Goal: Information Seeking & Learning: Check status

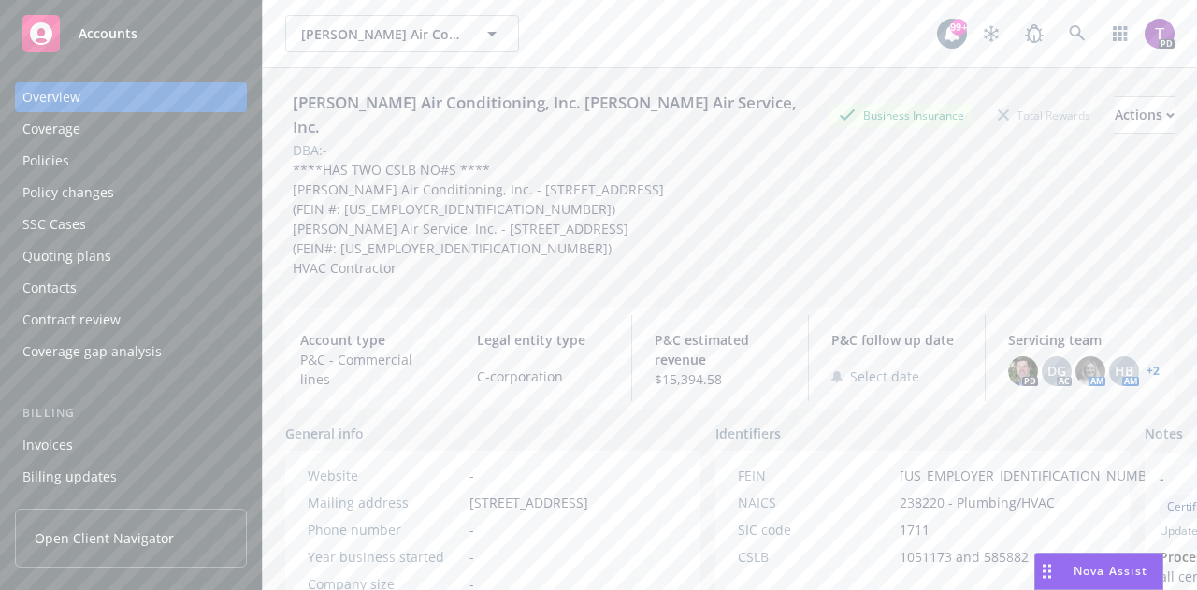
scroll to position [567, 0]
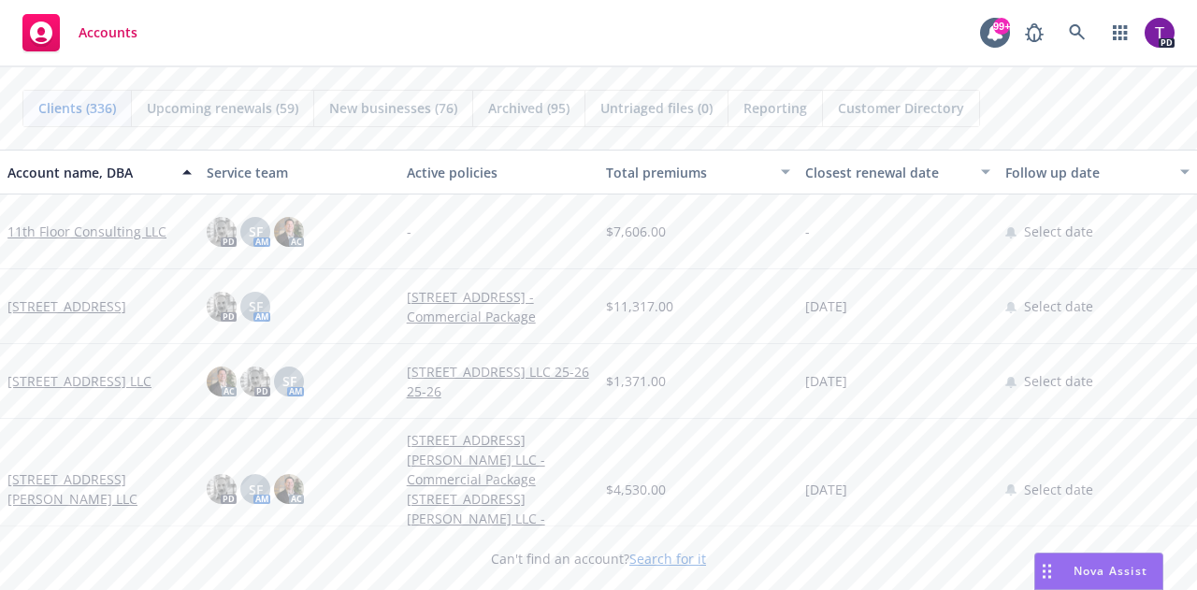
click at [666, 564] on link "Search for it" at bounding box center [668, 559] width 77 height 18
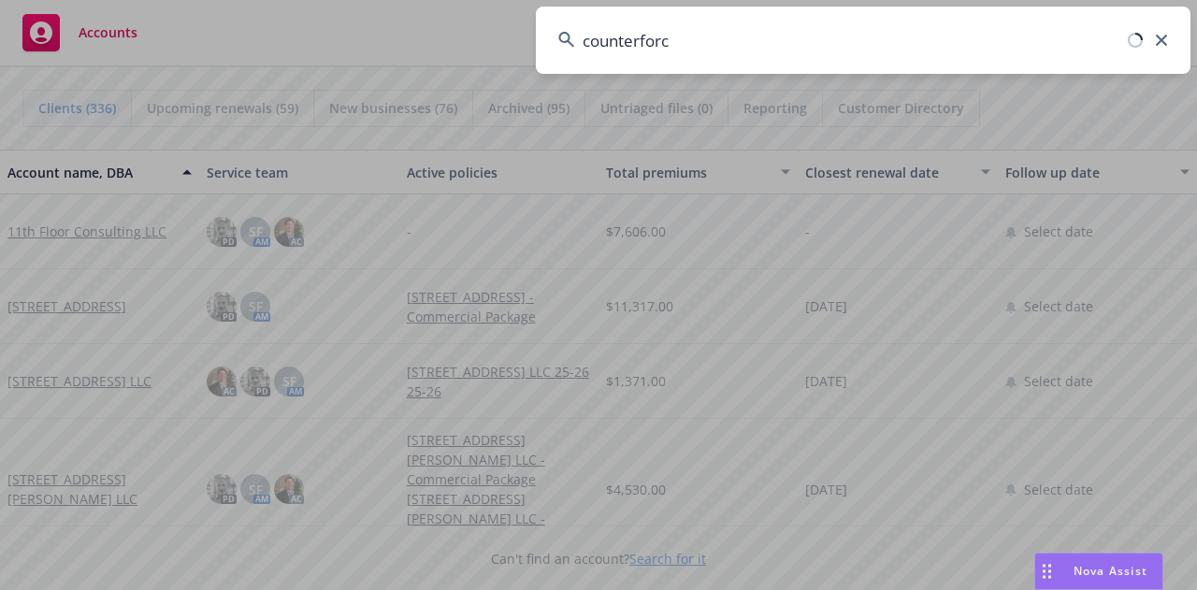
type input "counterforce"
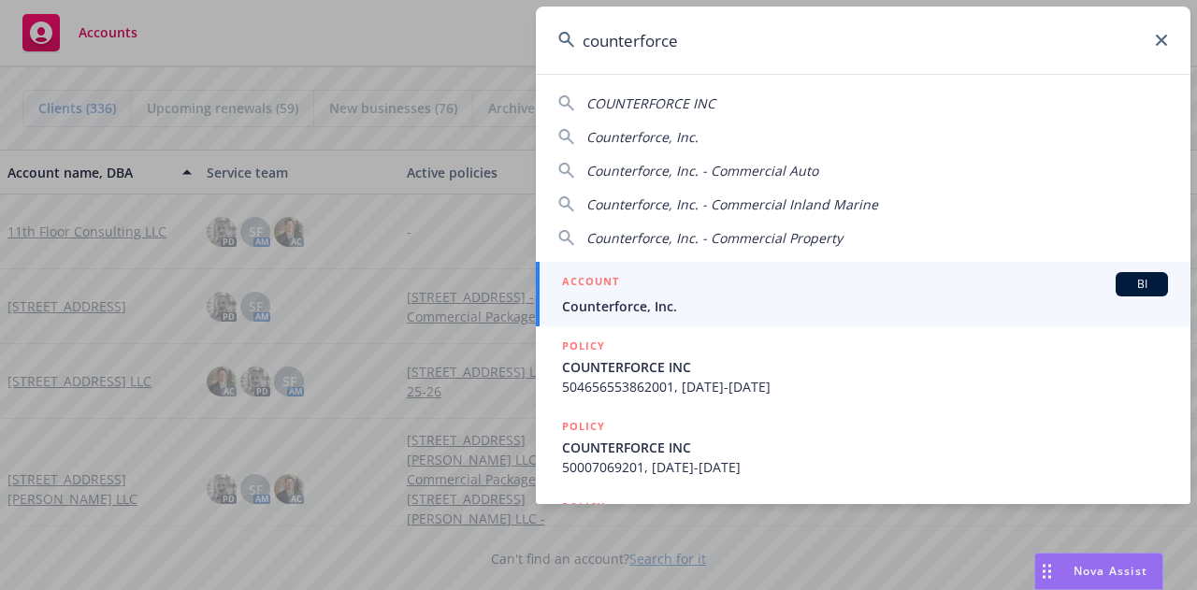
click at [602, 301] on span "Counterforce, Inc." at bounding box center [865, 307] width 606 height 20
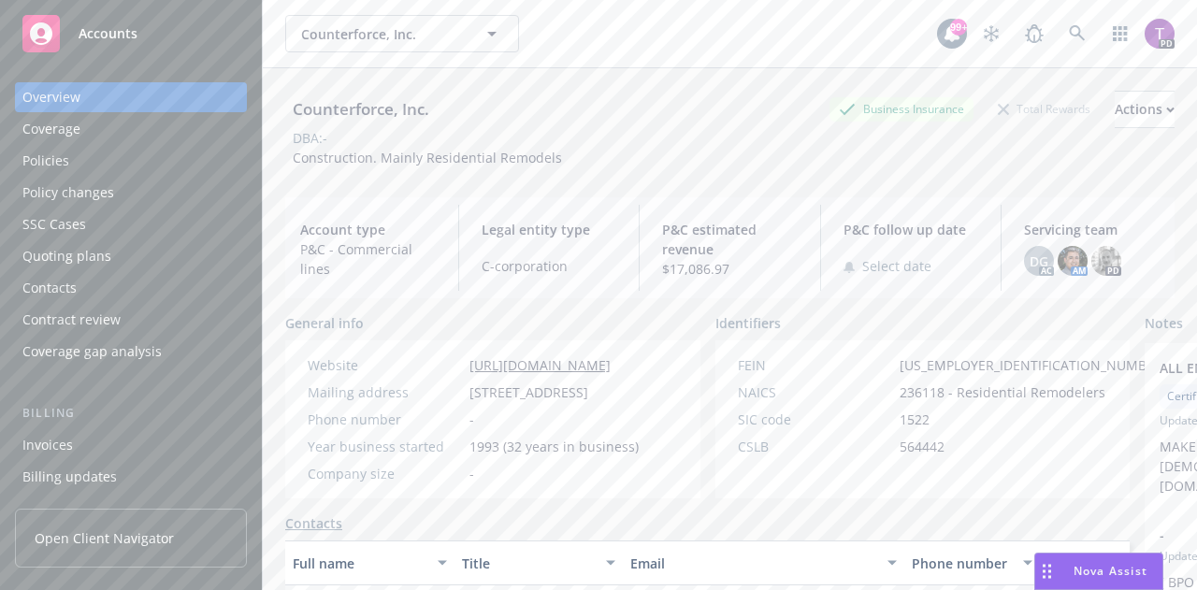
click at [36, 162] on div "Policies" at bounding box center [45, 161] width 47 height 30
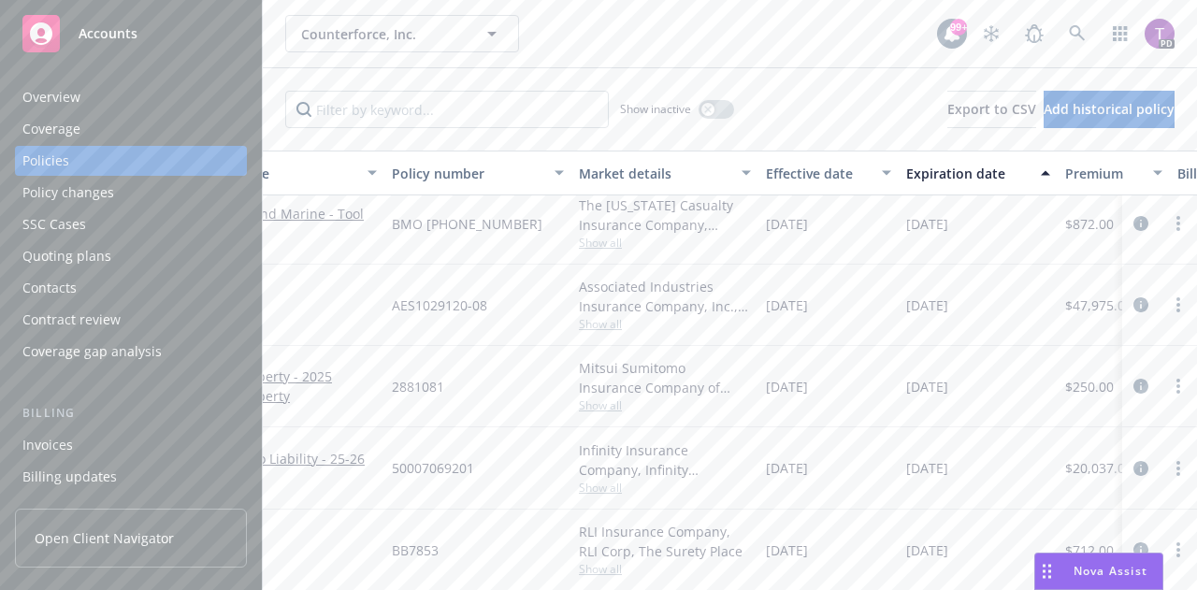
scroll to position [181, 0]
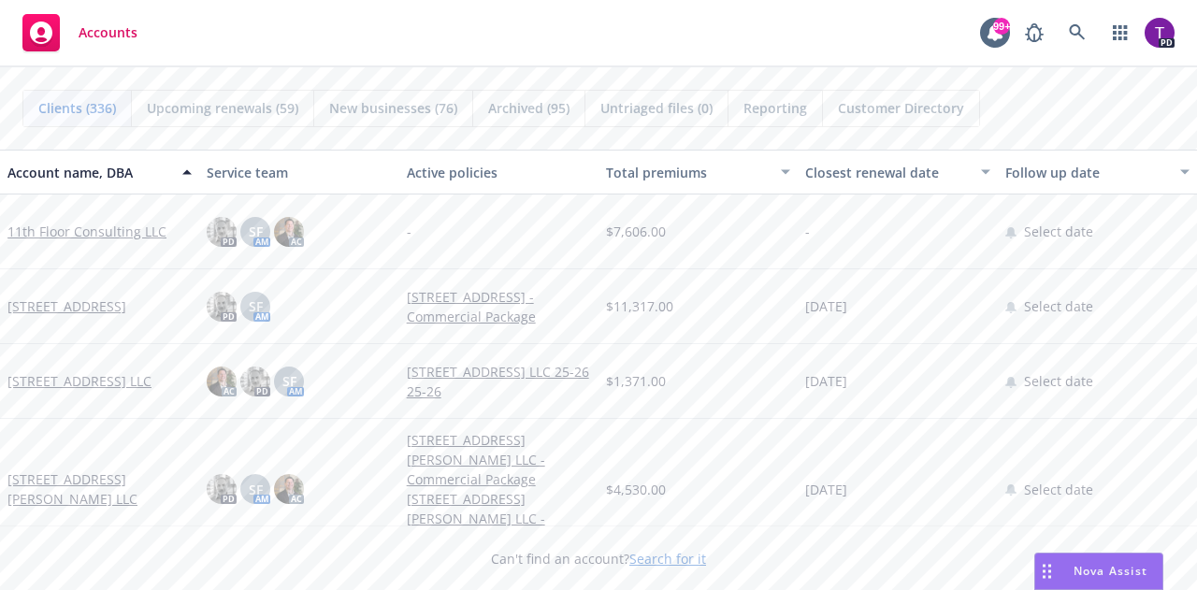
click at [666, 561] on link "Search for it" at bounding box center [668, 559] width 77 height 18
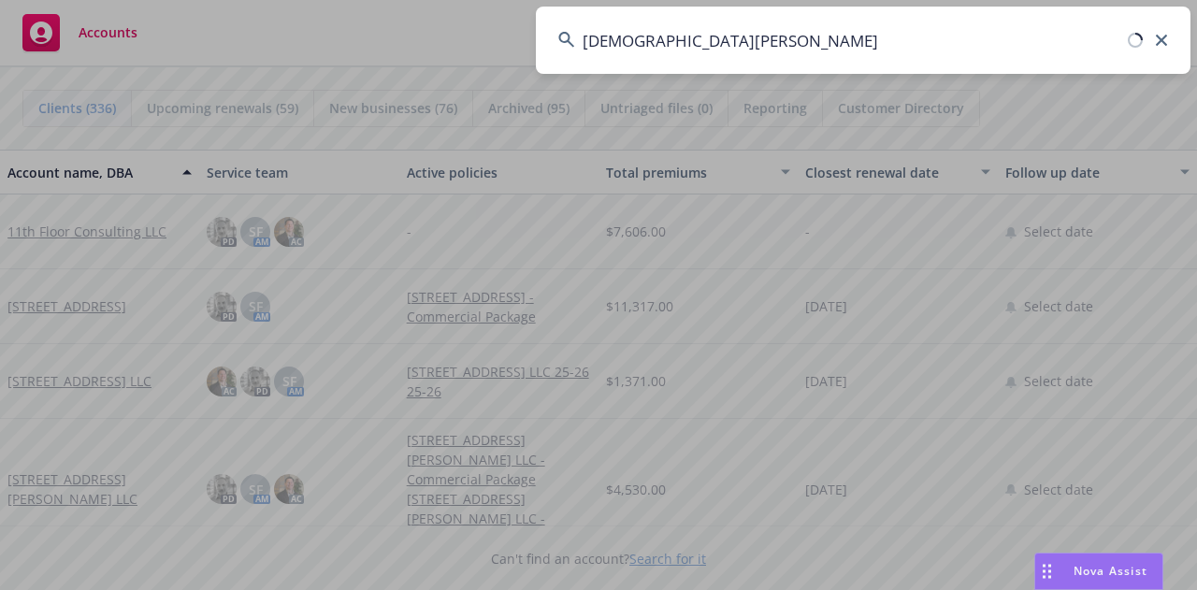
type input "[DEMOGRAPHIC_DATA][PERSON_NAME]"
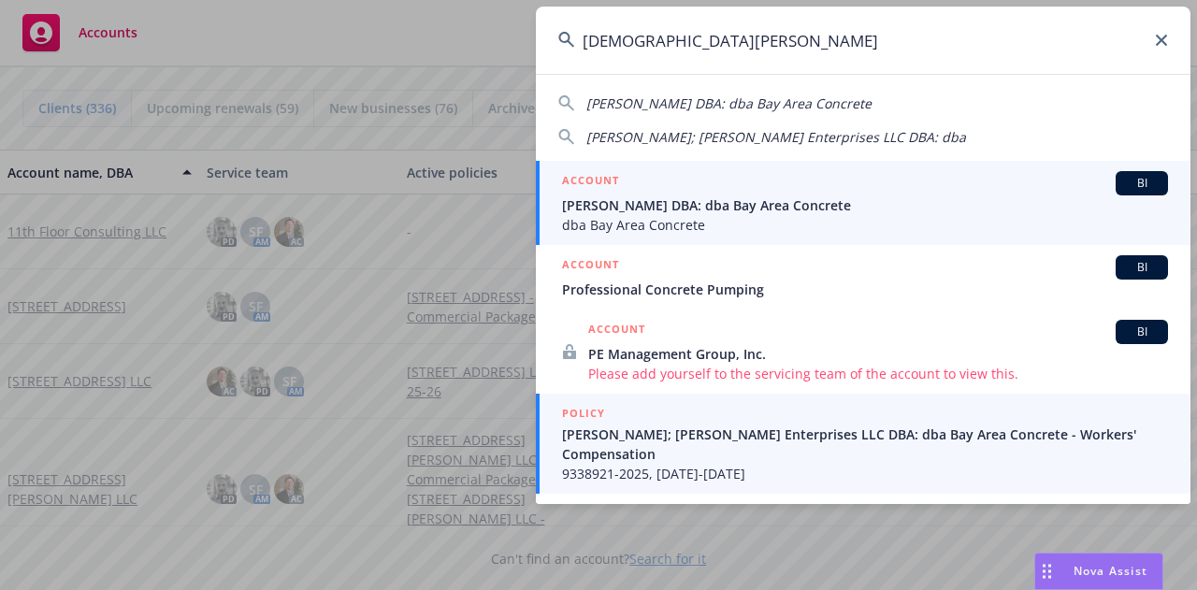
click at [700, 220] on span "dba Bay Area Concrete" at bounding box center [865, 225] width 606 height 20
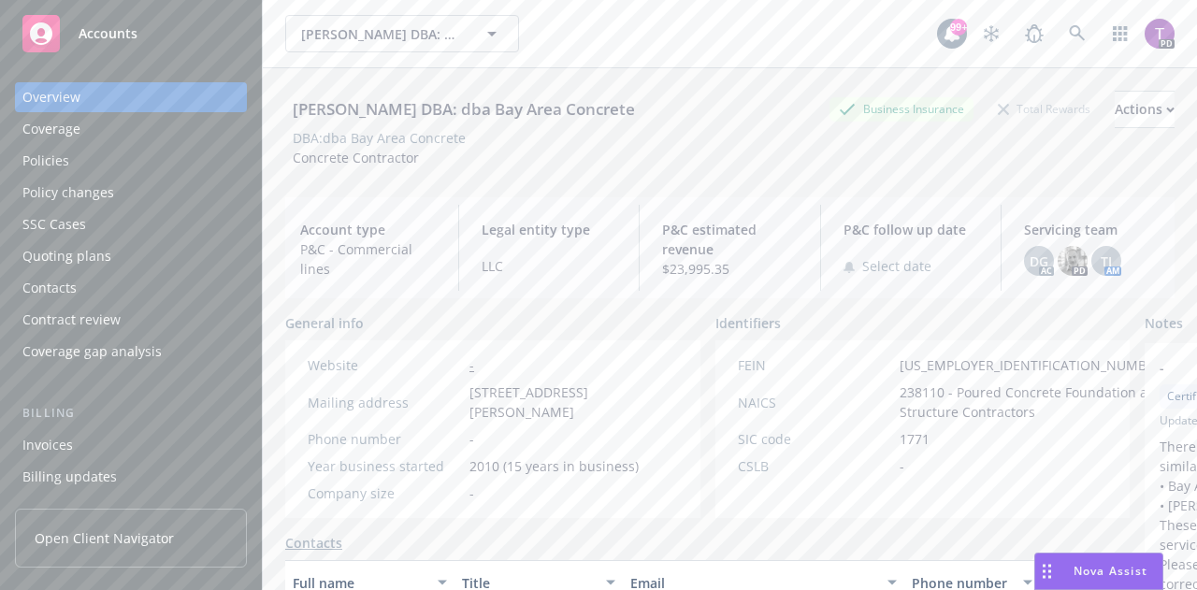
click at [41, 160] on div "Policies" at bounding box center [45, 161] width 47 height 30
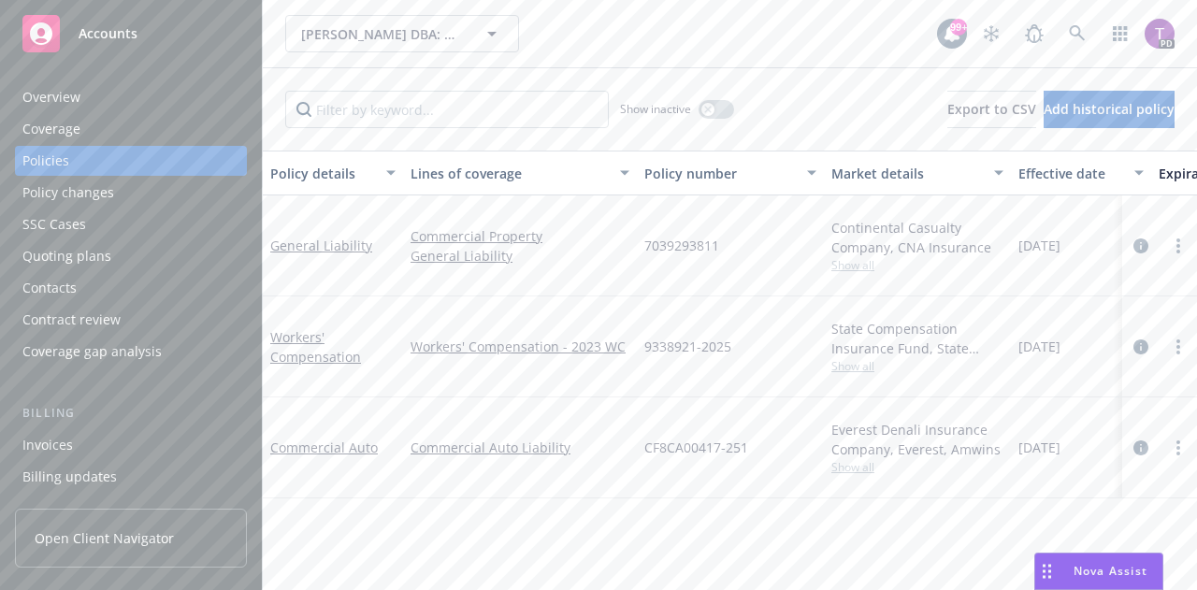
click at [52, 471] on div "Billing updates" at bounding box center [69, 477] width 94 height 30
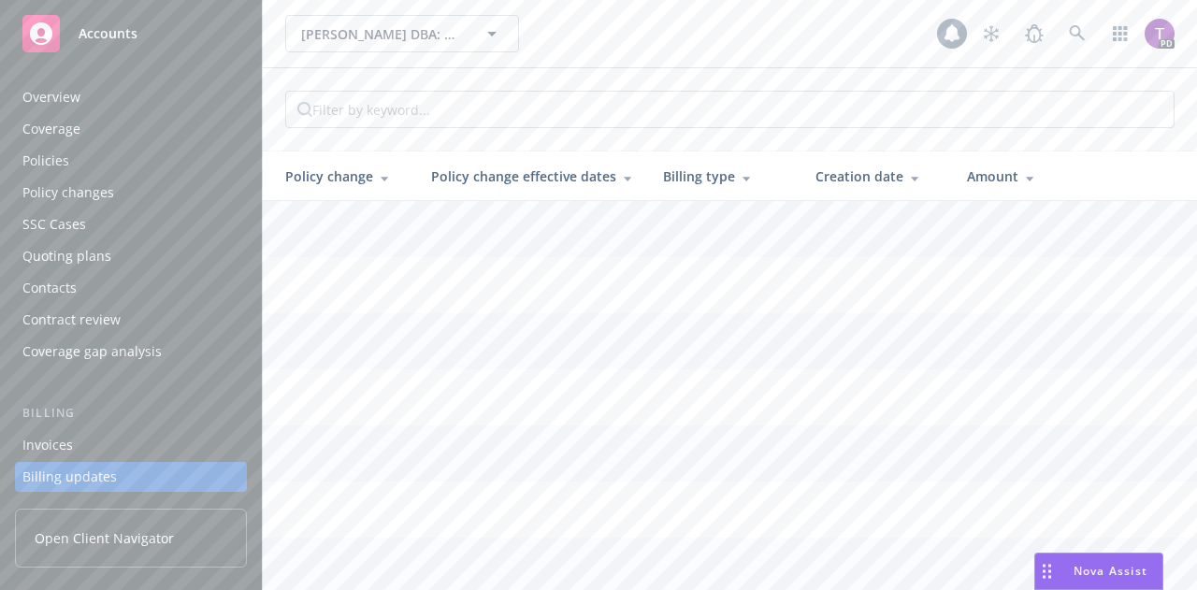
scroll to position [152, 0]
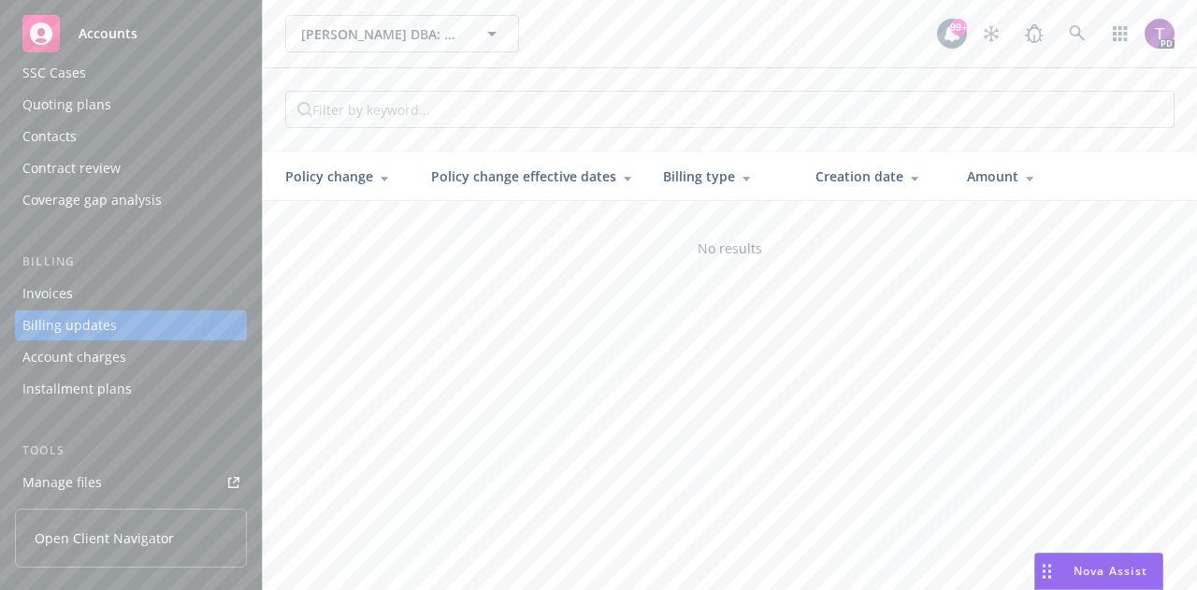
click at [62, 283] on div "Invoices" at bounding box center [47, 294] width 51 height 30
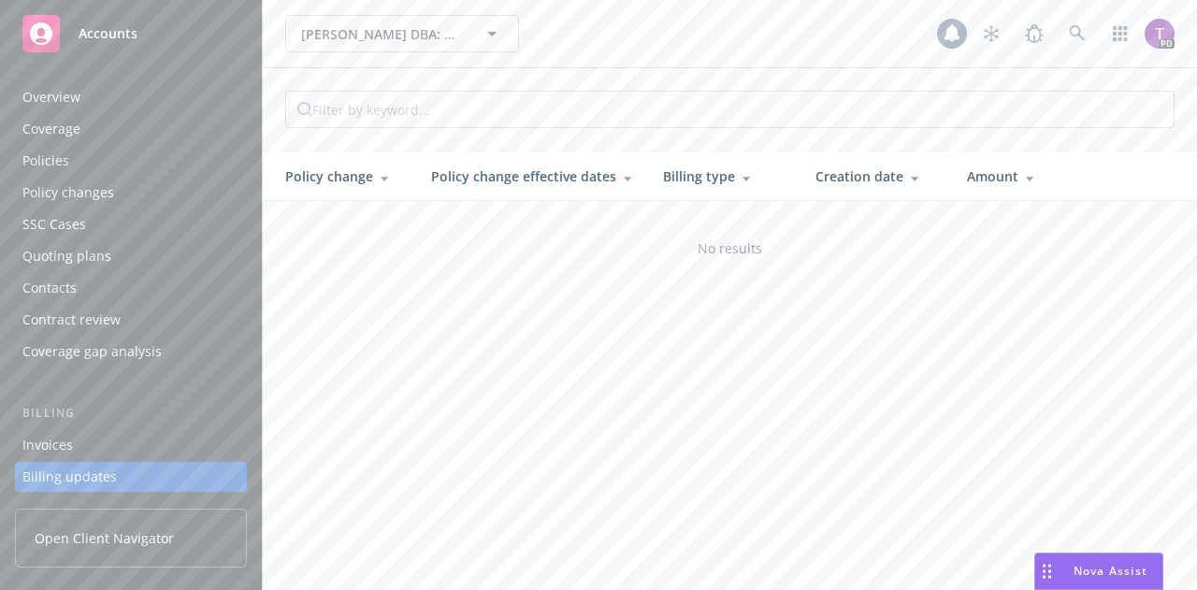
scroll to position [152, 0]
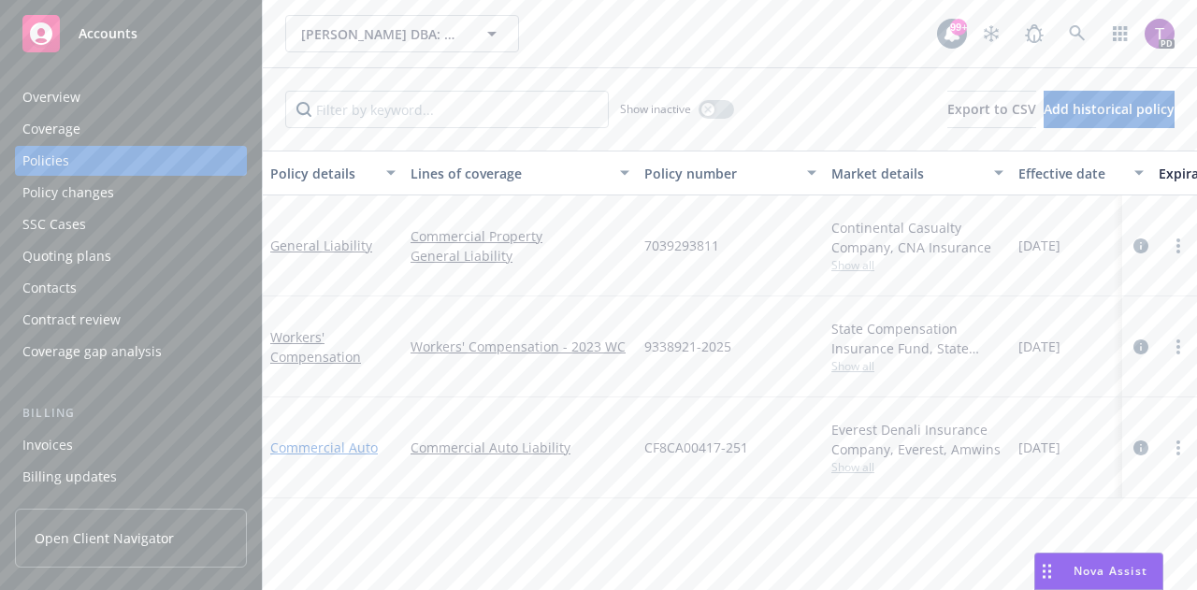
click at [303, 446] on link "Commercial Auto" at bounding box center [324, 448] width 108 height 18
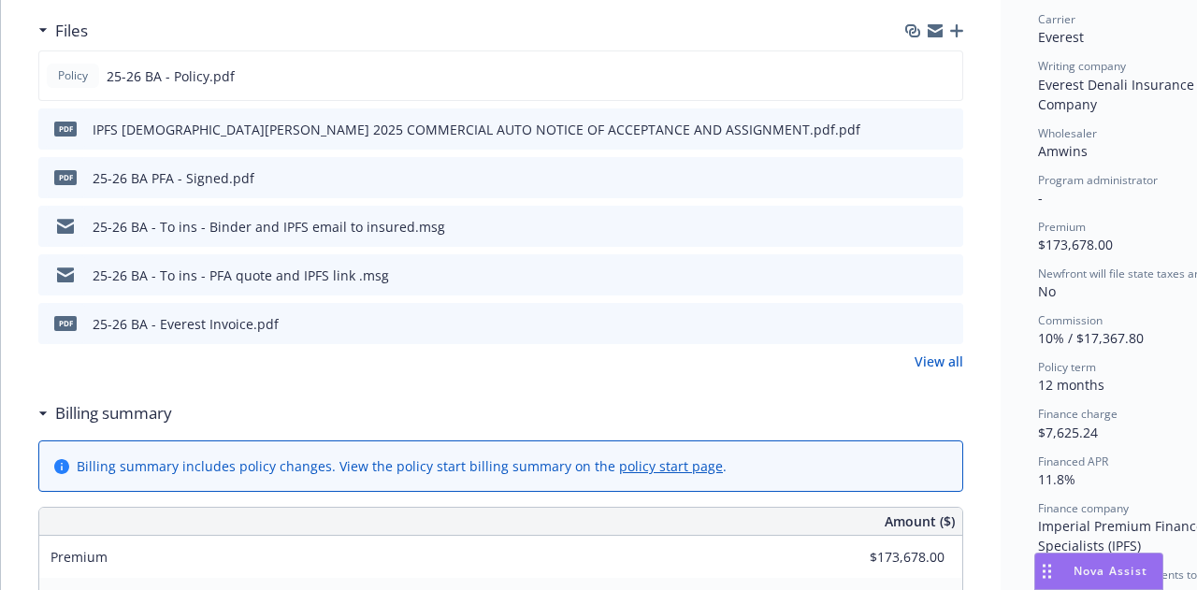
scroll to position [568, 0]
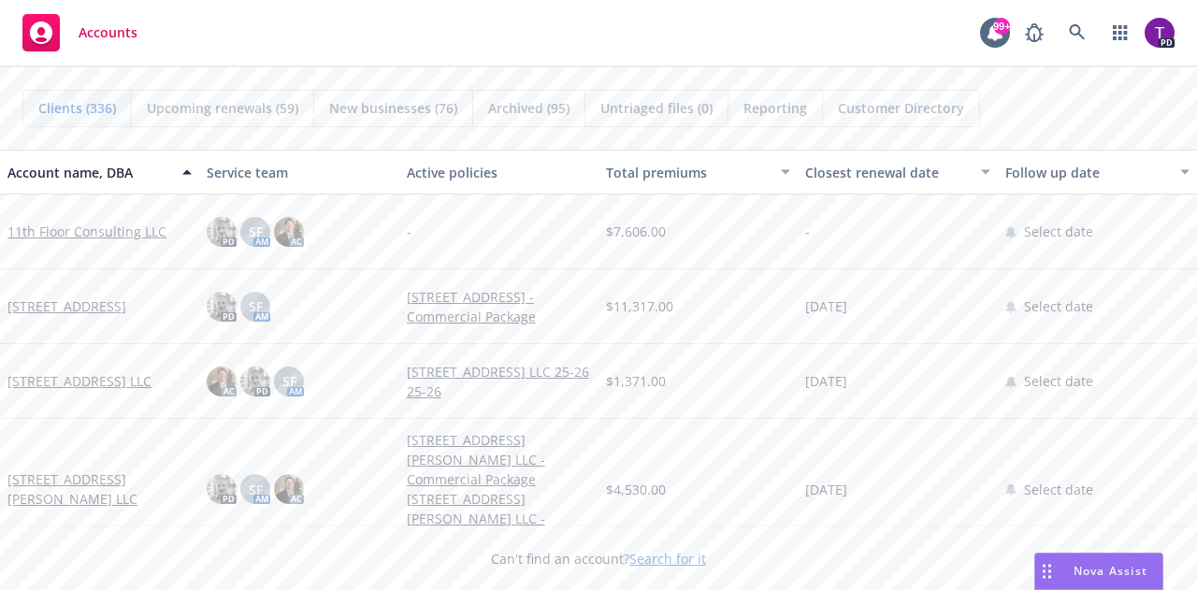
click at [651, 557] on link "Search for it" at bounding box center [668, 559] width 77 height 18
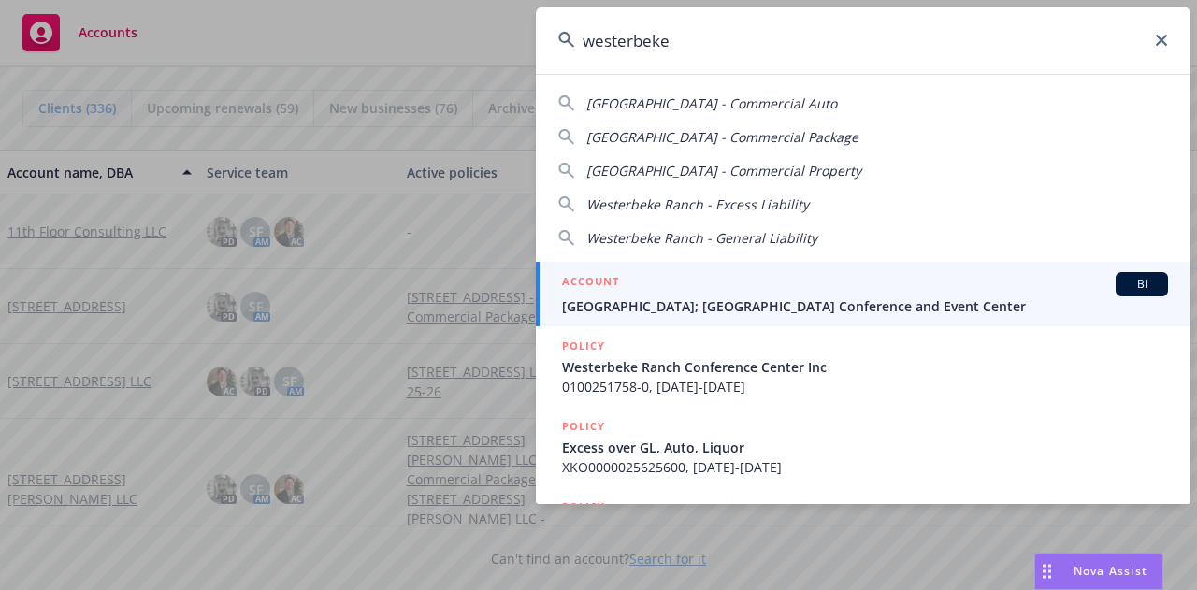
type input "westerbeke"
click at [703, 293] on div "ACCOUNT BI" at bounding box center [865, 284] width 606 height 24
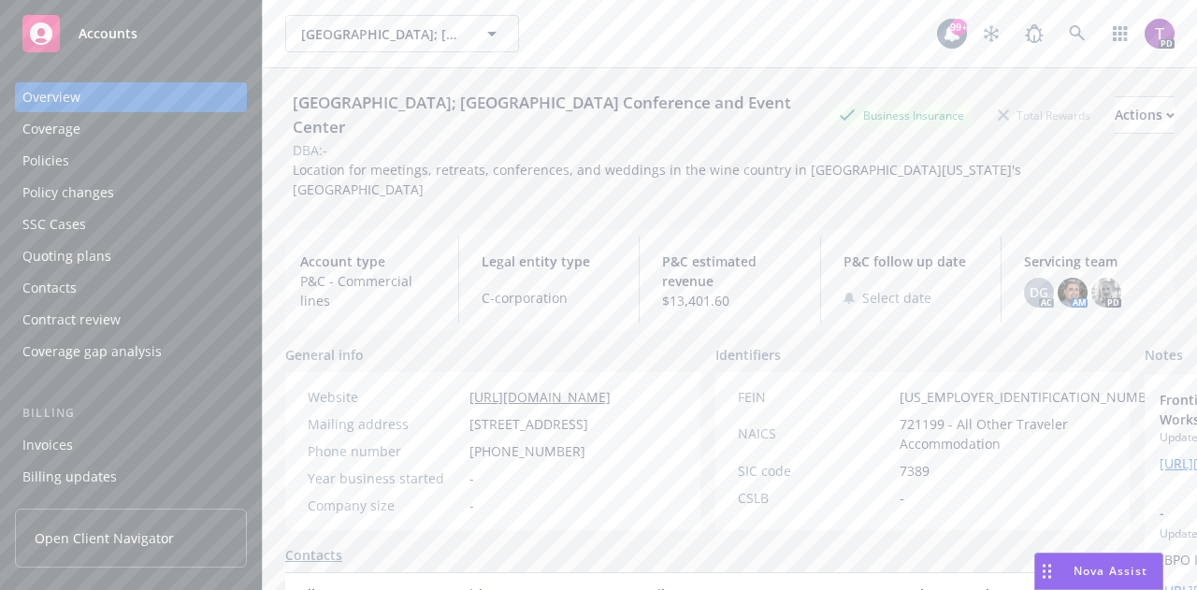
click at [38, 413] on div "Billing" at bounding box center [131, 413] width 232 height 19
click at [51, 416] on div "Billing" at bounding box center [131, 413] width 232 height 19
click at [55, 438] on div "Invoices" at bounding box center [47, 445] width 51 height 30
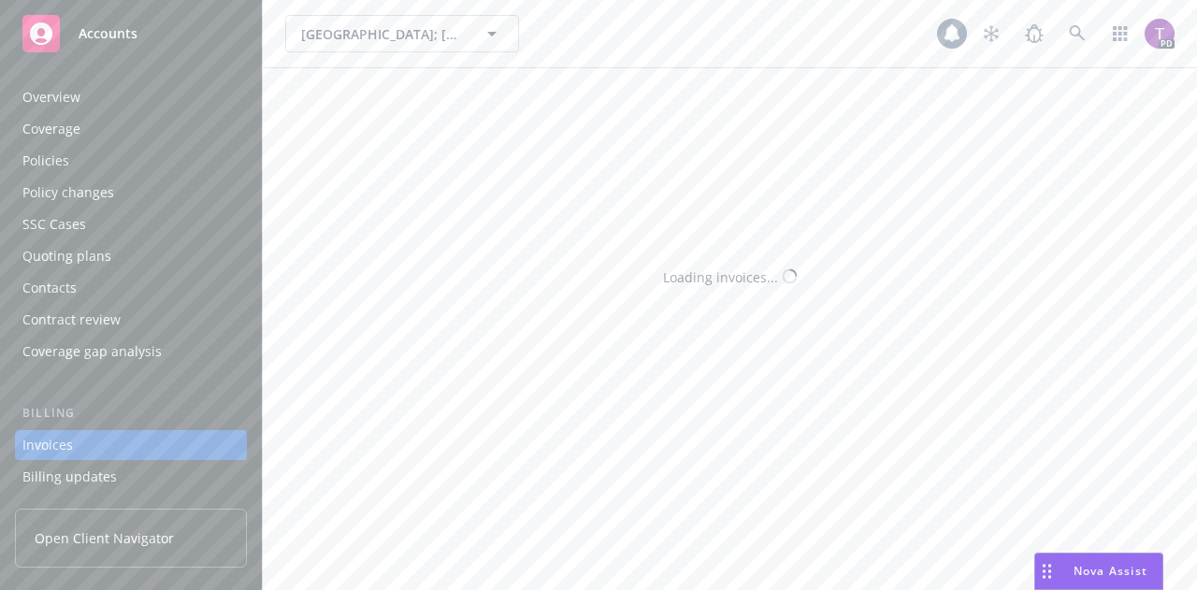
scroll to position [120, 0]
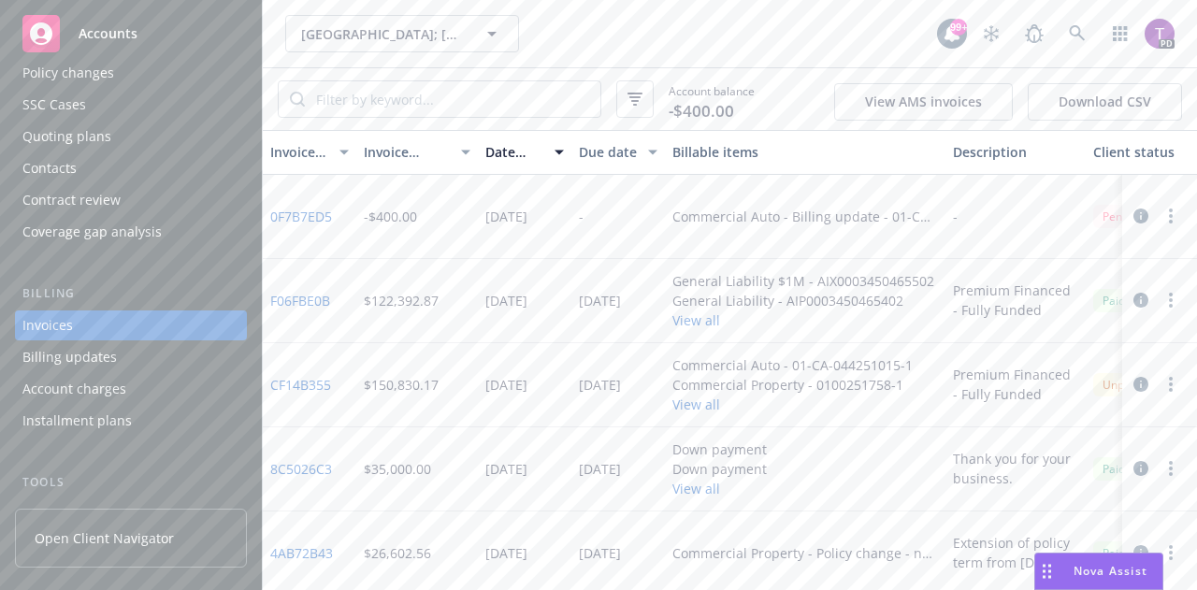
click at [67, 360] on div "Billing updates" at bounding box center [69, 357] width 94 height 30
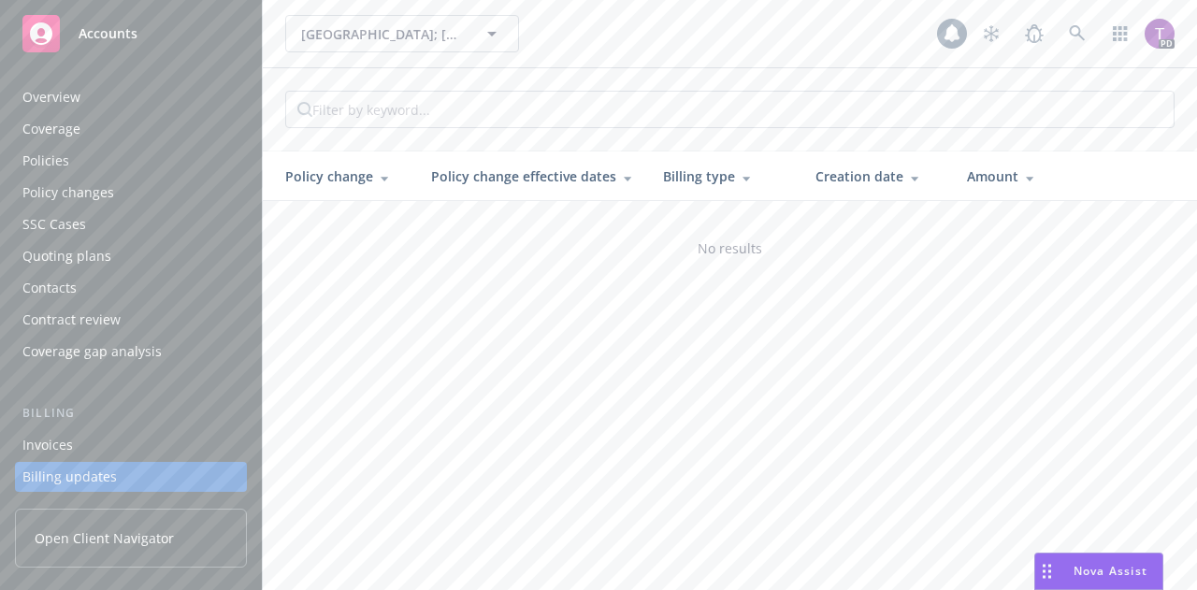
scroll to position [152, 0]
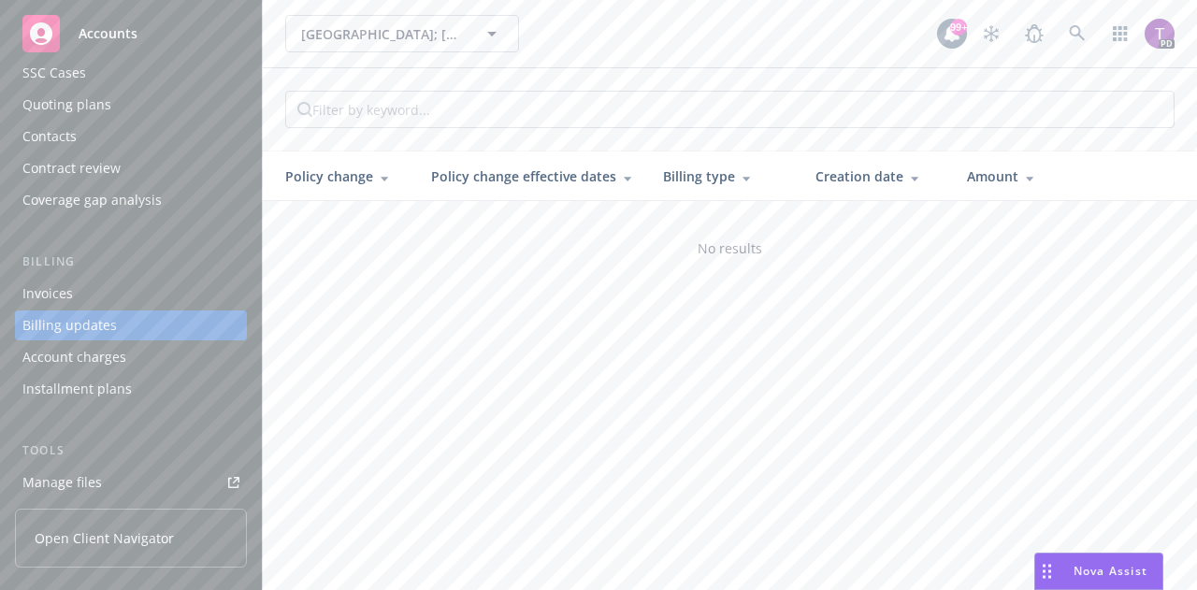
click at [50, 292] on div "Invoices" at bounding box center [47, 294] width 51 height 30
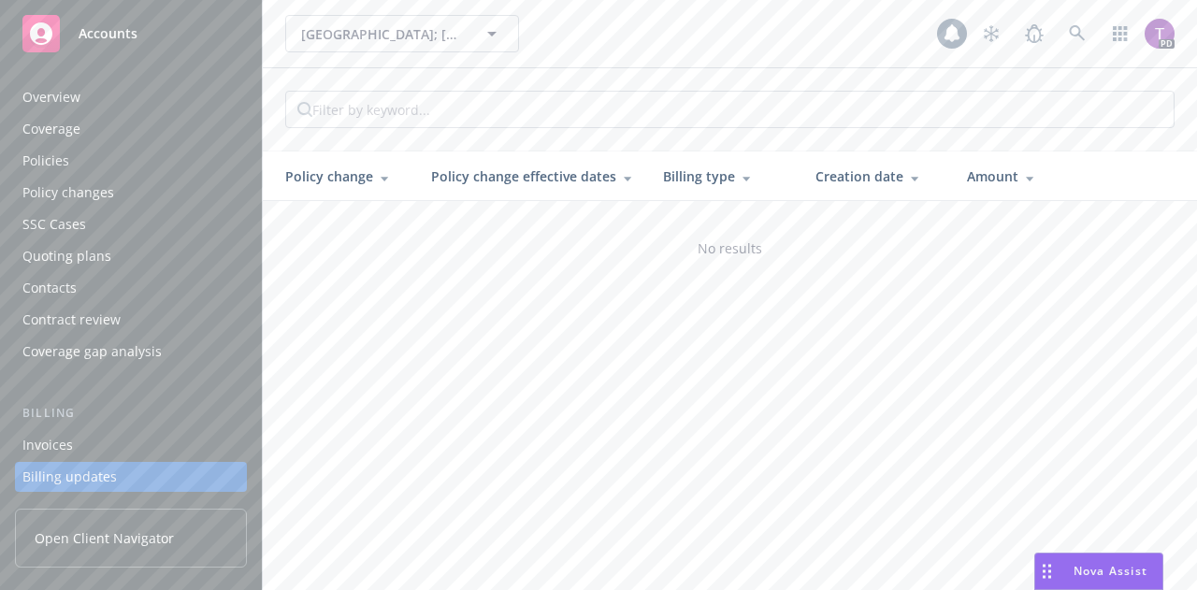
scroll to position [152, 0]
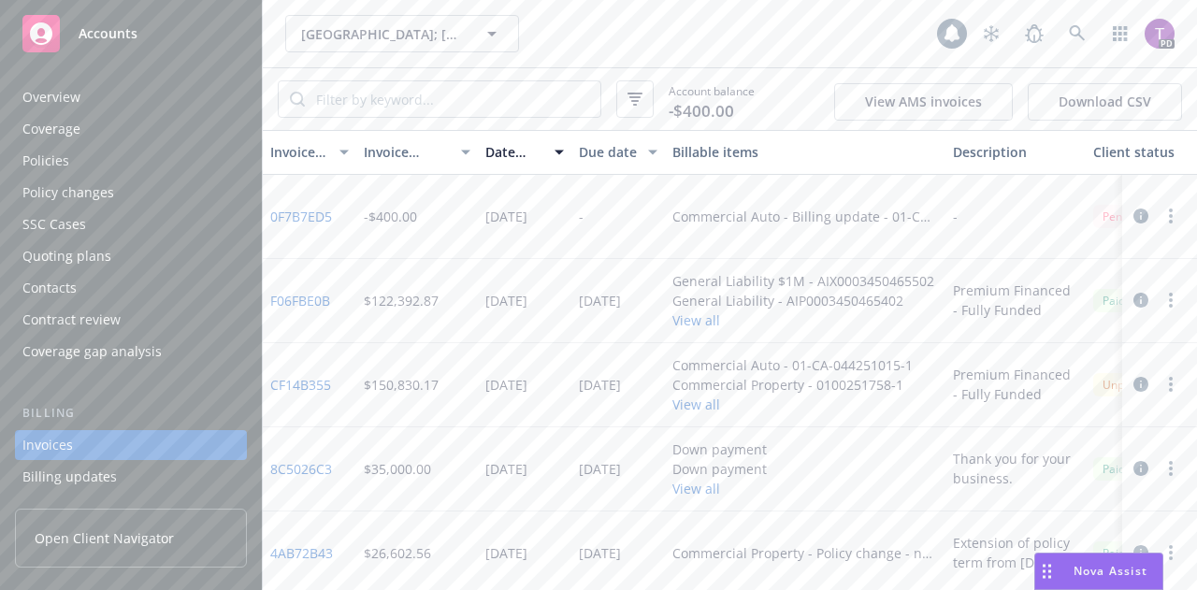
scroll to position [120, 0]
